Goal: Information Seeking & Learning: Compare options

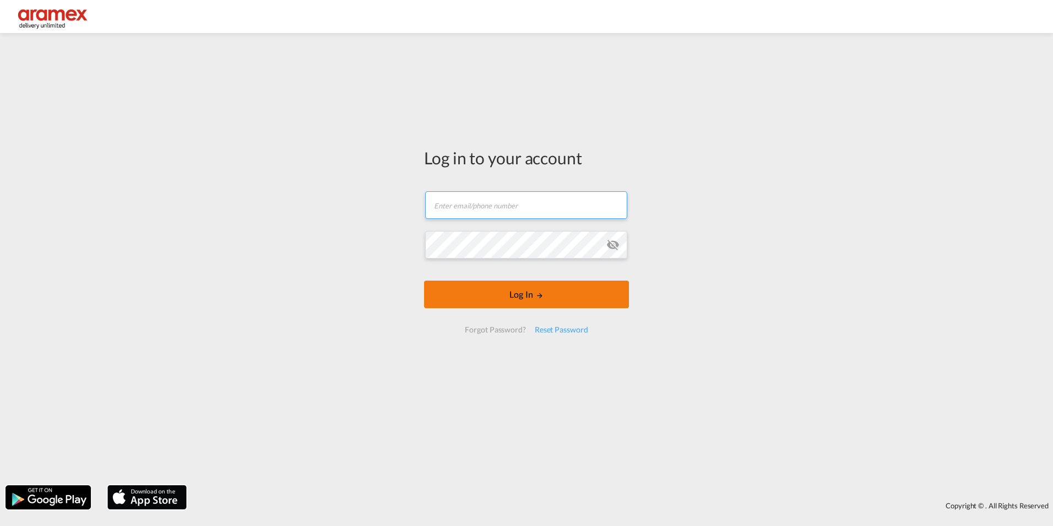
type input "[EMAIL_ADDRESS][DOMAIN_NAME]"
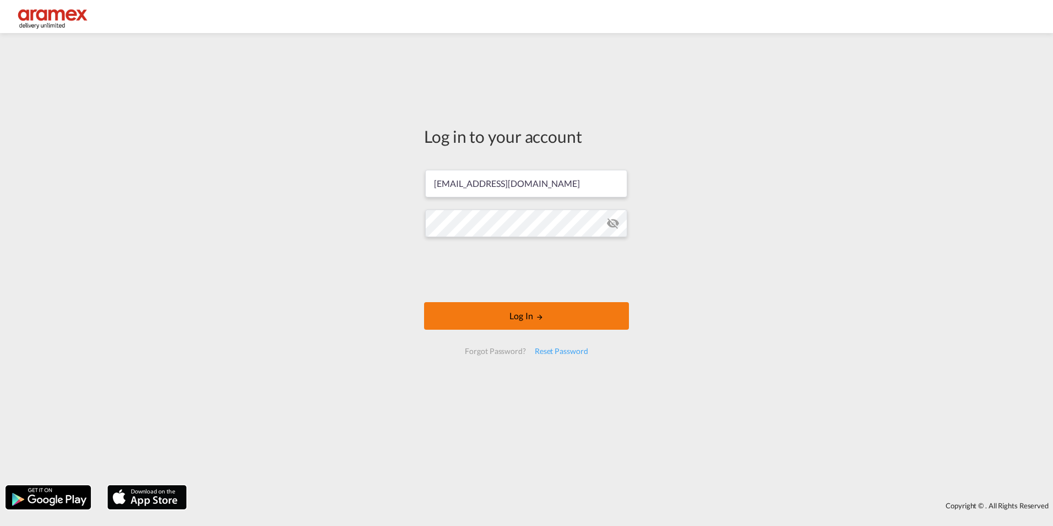
click at [523, 318] on button "Log In" at bounding box center [526, 316] width 205 height 28
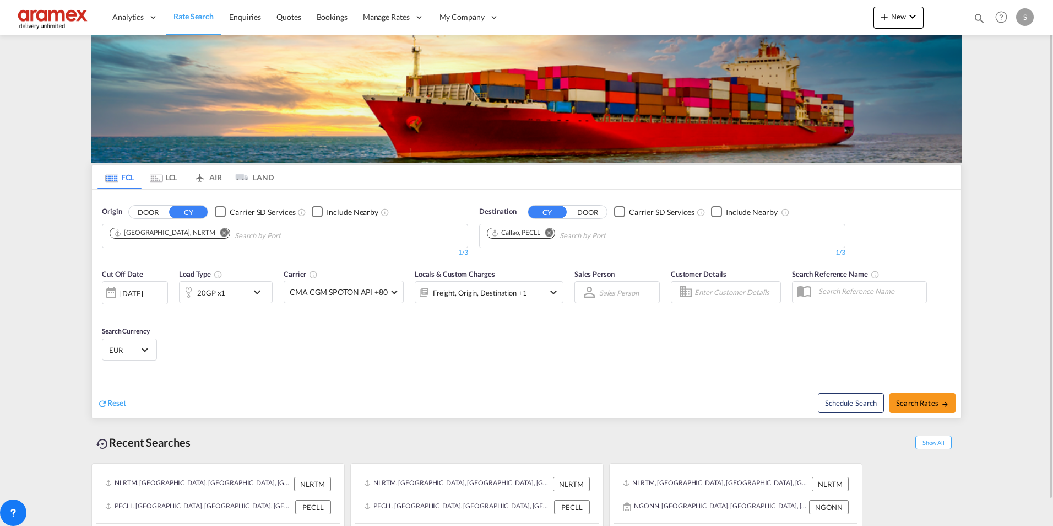
click at [550, 231] on md-icon "Remove" at bounding box center [549, 232] width 8 height 8
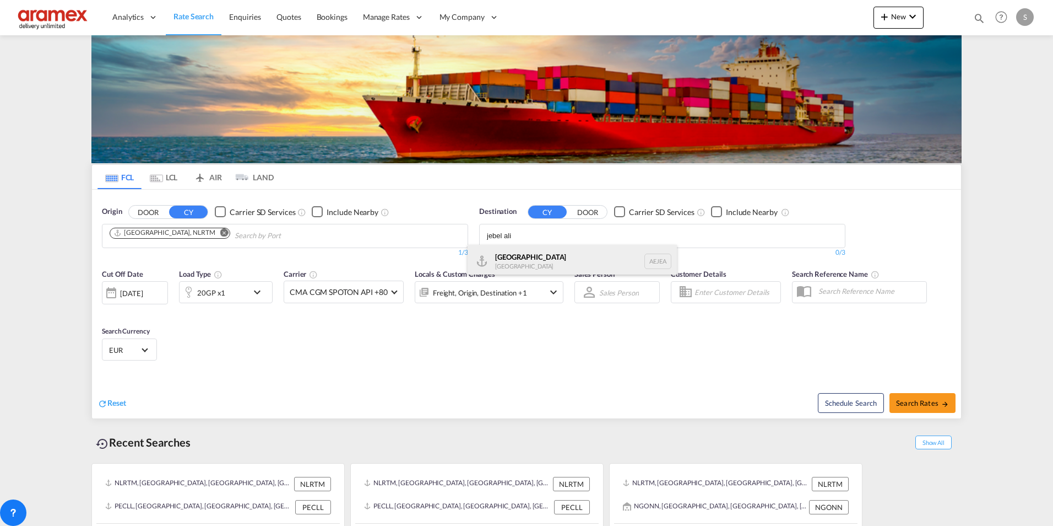
type input "jebel ali"
click at [524, 269] on div "[GEOGRAPHIC_DATA] [GEOGRAPHIC_DATA]" at bounding box center [572, 261] width 209 height 33
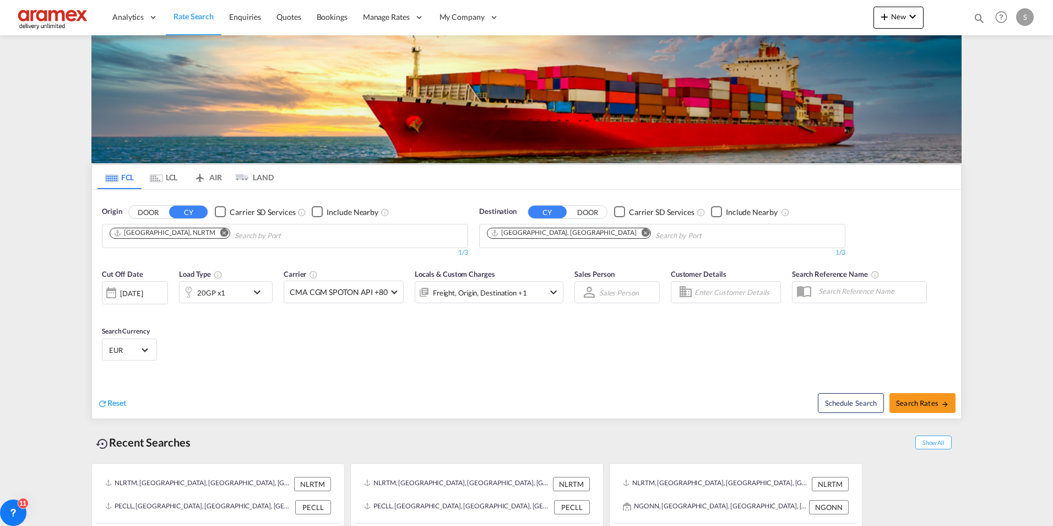
click at [925, 404] on span "Search Rates" at bounding box center [922, 402] width 53 height 9
type input "NLRTM to AEJEA / [DATE]"
